Goal: Transaction & Acquisition: Subscribe to service/newsletter

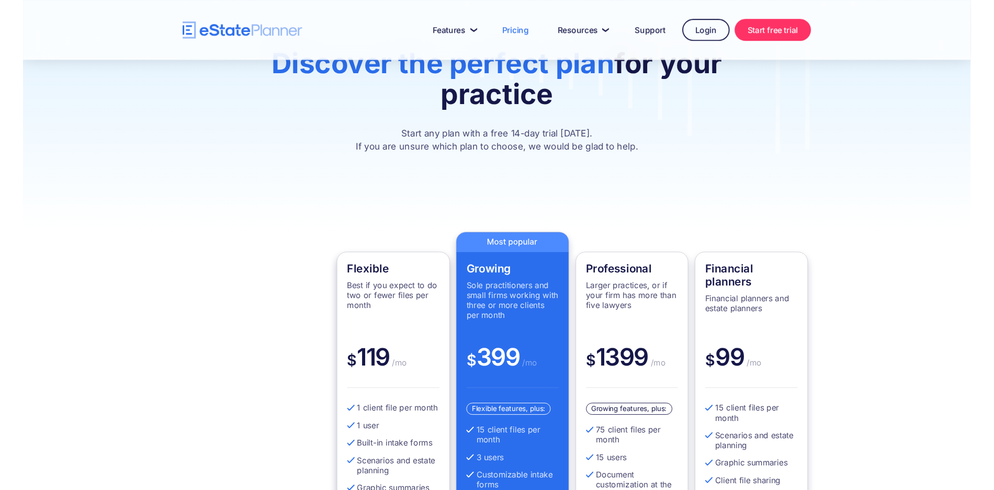
scroll to position [157, 0]
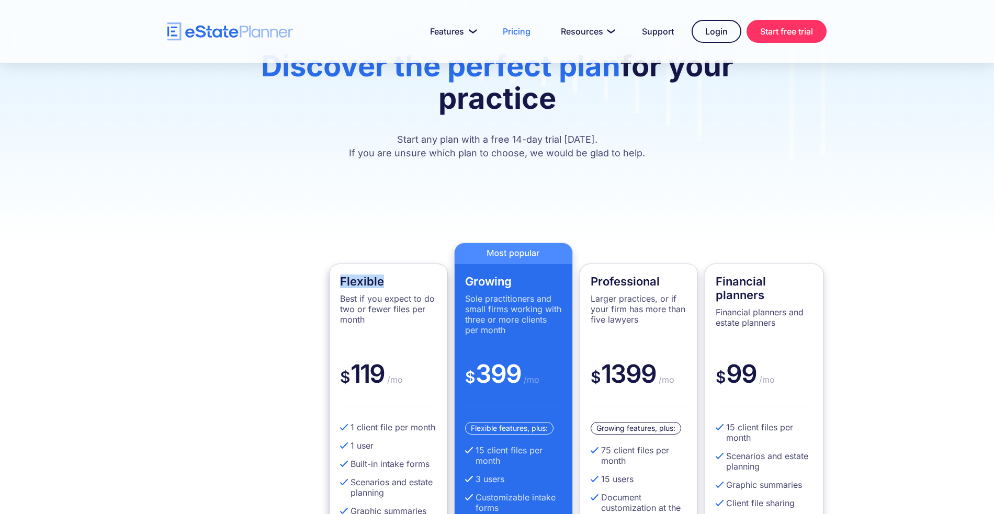
drag, startPoint x: 385, startPoint y: 258, endPoint x: 336, endPoint y: 263, distance: 48.4
click at [336, 264] on div "Flexible Best if you expect to do two or fewer files per month $ 119 /mo 1 clie…" at bounding box center [388, 457] width 119 height 386
drag, startPoint x: 388, startPoint y: 350, endPoint x: 352, endPoint y: 358, distance: 37.7
click at [352, 358] on div "$ 119 /mo" at bounding box center [388, 382] width 97 height 48
drag, startPoint x: 515, startPoint y: 119, endPoint x: 598, endPoint y: 120, distance: 82.7
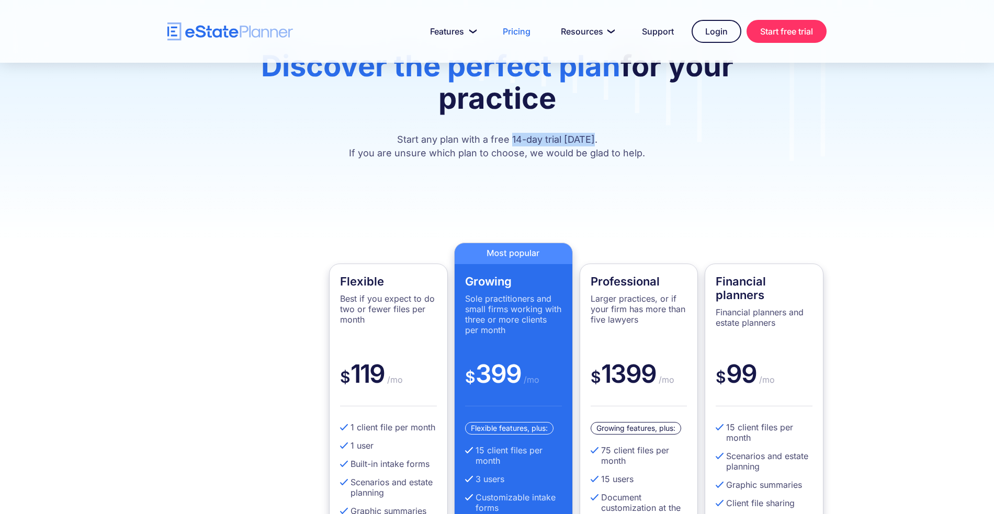
click at [598, 133] on p "Start any plan with a free 14-day trial [DATE]. If you are unsure which plan to…" at bounding box center [497, 146] width 565 height 27
drag, startPoint x: 387, startPoint y: 350, endPoint x: 348, endPoint y: 358, distance: 39.1
click at [348, 358] on div "$ 119 /mo" at bounding box center [388, 382] width 97 height 48
drag, startPoint x: 610, startPoint y: 119, endPoint x: 513, endPoint y: 114, distance: 97.5
click at [513, 133] on p "Start any plan with a free 14-day trial [DATE]. If you are unsure which plan to…" at bounding box center [497, 146] width 565 height 27
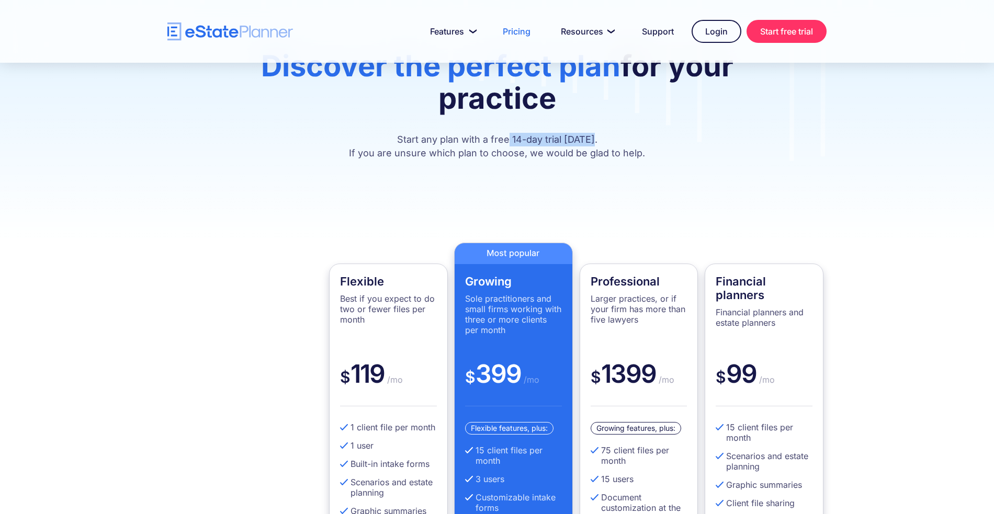
click at [606, 133] on p "Start any plan with a free 14-day trial [DATE]. If you are unsure which plan to…" at bounding box center [497, 146] width 565 height 27
click at [611, 133] on p "Start any plan with a free 14-day trial [DATE]. If you are unsure which plan to…" at bounding box center [497, 146] width 565 height 27
click at [675, 133] on p "Start any plan with a free 14-day trial [DATE]. If you are unsure which plan to…" at bounding box center [497, 146] width 565 height 27
